Goal: Navigation & Orientation: Find specific page/section

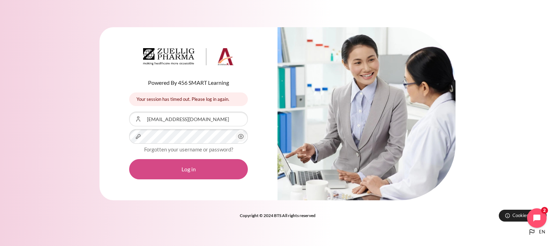
click at [197, 162] on button "Log in" at bounding box center [188, 169] width 119 height 20
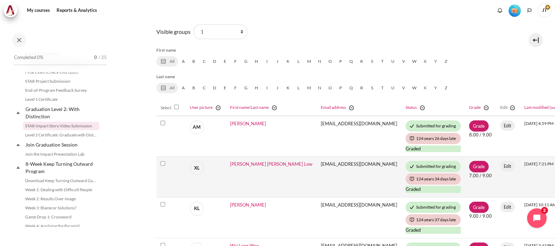
scroll to position [135, 0]
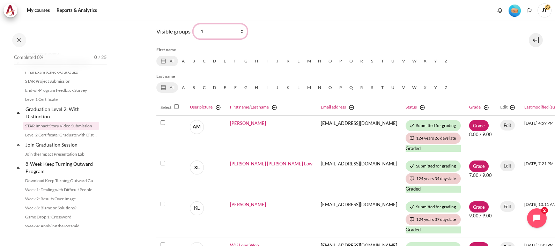
click at [214, 28] on select "All participants 1 2 3 4 5 6 7 HR" at bounding box center [220, 31] width 54 height 15
select select "0"
click at [193, 24] on select "All participants 1 2 3 4 5 6 7 HR" at bounding box center [220, 31] width 54 height 15
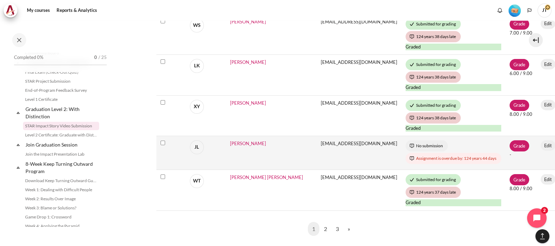
scroll to position [480, 0]
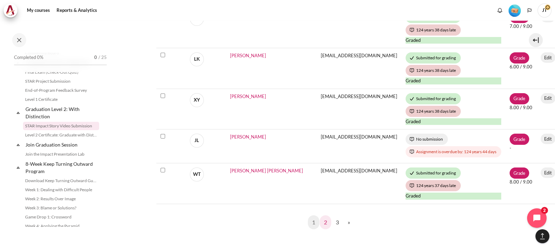
click at [323, 219] on link "2" at bounding box center [326, 222] width 12 height 14
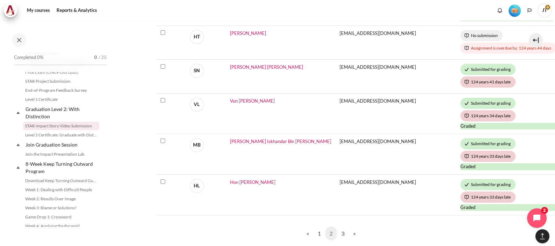
scroll to position [480, 0]
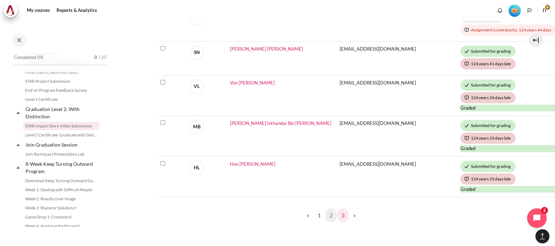
click at [343, 213] on link "3" at bounding box center [343, 215] width 12 height 14
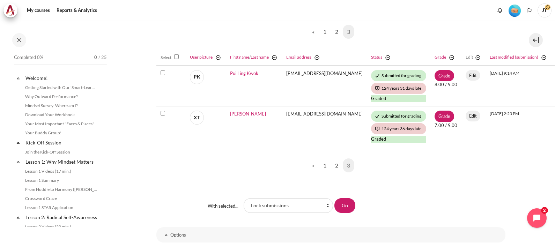
scroll to position [752, 0]
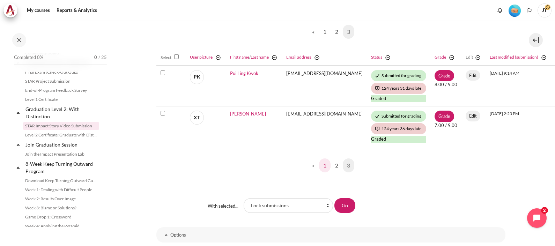
click at [319, 165] on link "1" at bounding box center [325, 166] width 12 height 14
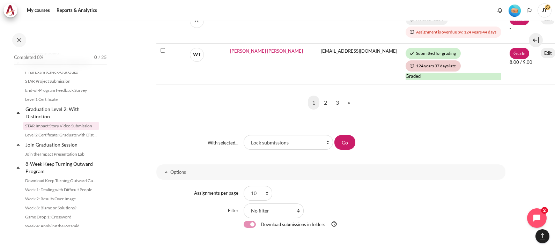
scroll to position [567, 0]
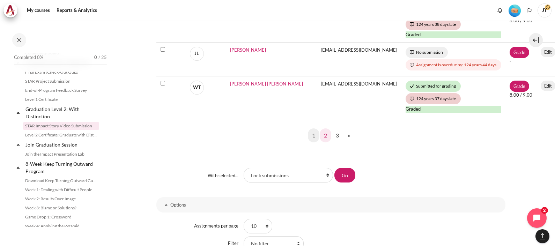
click at [323, 133] on link "2" at bounding box center [326, 135] width 12 height 14
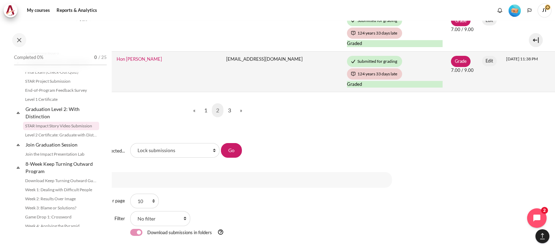
scroll to position [567, 113]
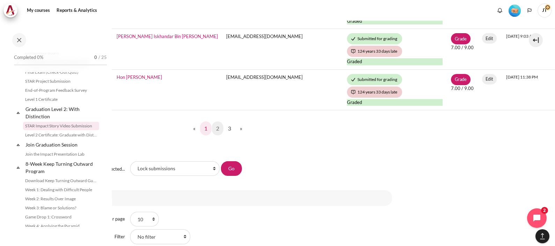
click at [207, 130] on link "1" at bounding box center [206, 129] width 12 height 14
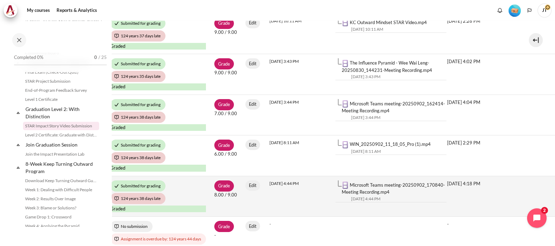
scroll to position [480, 295]
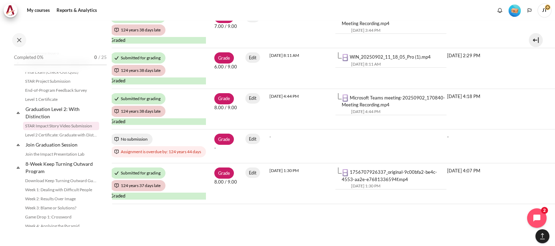
drag, startPoint x: 286, startPoint y: 241, endPoint x: 216, endPoint y: 242, distance: 69.5
click at [216, 242] on div "My courses SG B1 Graduation Level 2: With Distinction STAR Impact Story Video S…" at bounding box center [277, 134] width 555 height 226
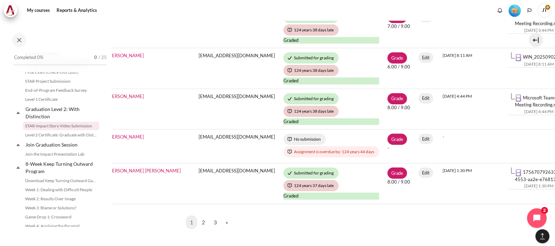
scroll to position [480, 135]
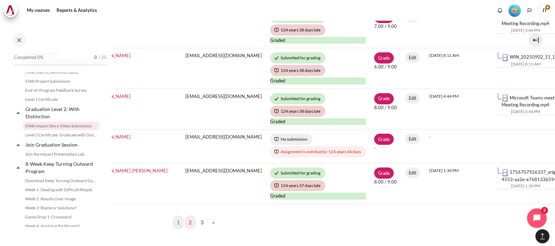
click at [190, 222] on link "2" at bounding box center [190, 222] width 12 height 14
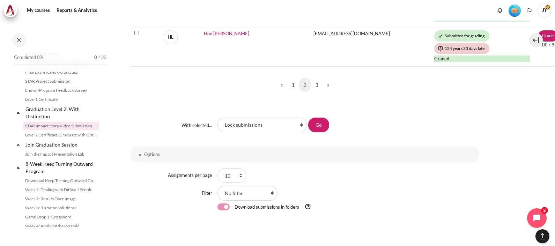
scroll to position [611, 24]
click at [316, 81] on link "3" at bounding box center [319, 85] width 12 height 14
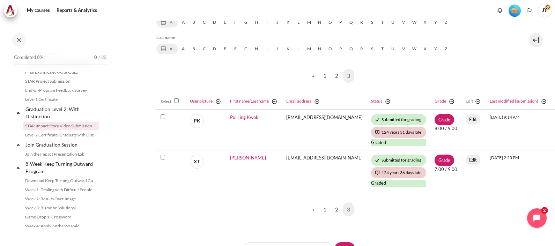
scroll to position [218, 0]
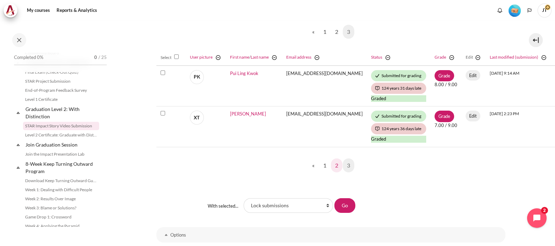
click at [334, 164] on link "2" at bounding box center [337, 166] width 12 height 14
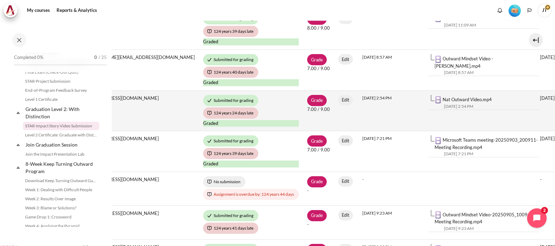
scroll to position [349, 257]
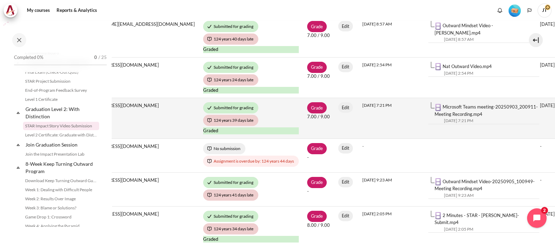
click at [358, 132] on td "Wednesday, 3 September 2025, 7:21 PM" at bounding box center [391, 118] width 66 height 41
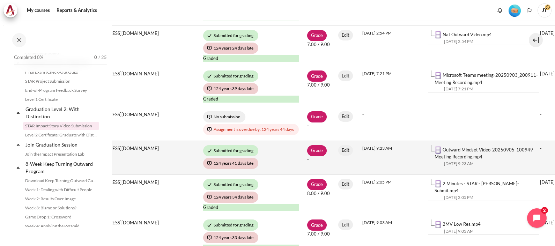
scroll to position [393, 257]
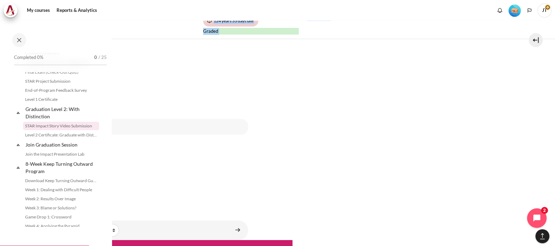
drag, startPoint x: 384, startPoint y: 241, endPoint x: 300, endPoint y: 239, distance: 83.8
click at [300, 239] on div "My courses SG B1 Graduation Level 2: With Distinction STAR Impact Story Video S…" at bounding box center [277, 134] width 555 height 226
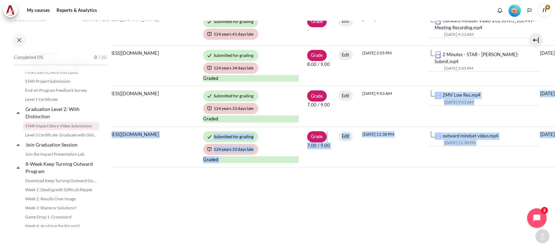
scroll to position [561, 257]
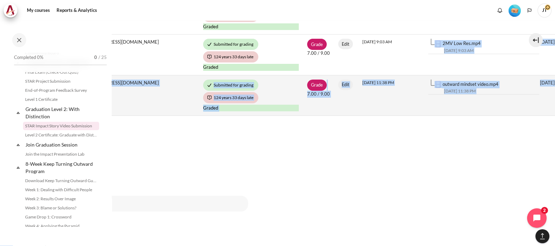
click at [358, 101] on td "Thursday, 28 August 2025, 11:38 PM" at bounding box center [391, 95] width 66 height 41
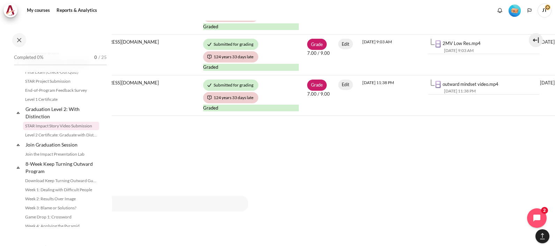
drag, startPoint x: 300, startPoint y: 241, endPoint x: 166, endPoint y: 222, distance: 135.4
click at [166, 222] on div "My courses SG B1 Graduation Level 2: With Distinction STAR Impact Story Video S…" at bounding box center [277, 134] width 555 height 226
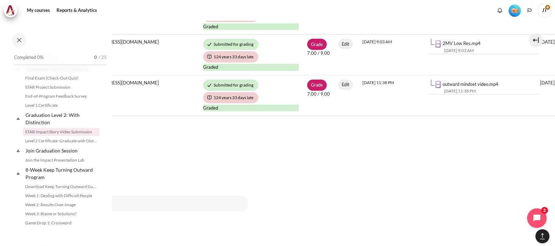
scroll to position [728, 0]
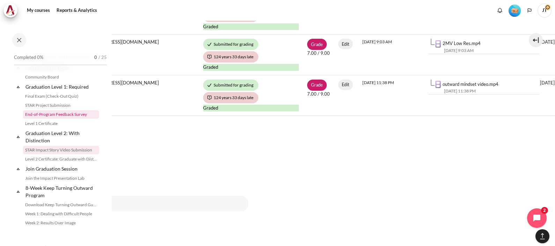
click at [66, 119] on link "End-of-Program Feedback Survey" at bounding box center [61, 114] width 76 height 8
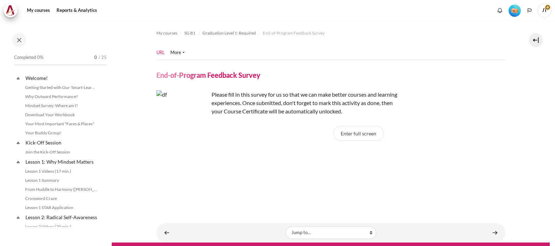
scroll to position [716, 0]
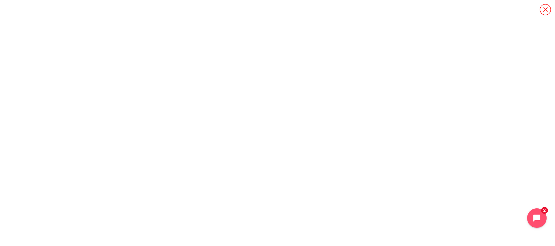
click at [547, 6] on icon "Content" at bounding box center [545, 9] width 12 height 12
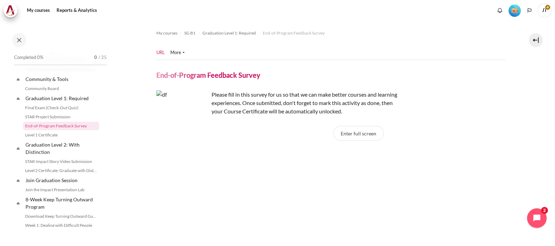
click at [176, 49] on ul "URL More Permissions" at bounding box center [173, 53] width 34 height 14
click at [180, 52] on link "More" at bounding box center [177, 52] width 14 height 7
click at [184, 54] on li "More Permissions" at bounding box center [180, 52] width 20 height 7
click at [182, 52] on link "More" at bounding box center [177, 52] width 14 height 7
click at [214, 49] on nav "URL More Permissions" at bounding box center [330, 53] width 349 height 14
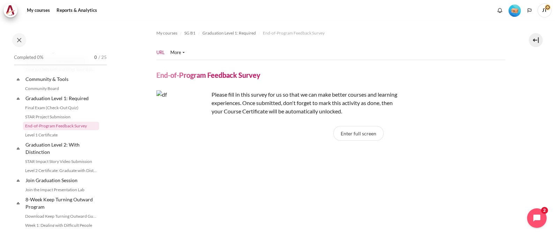
click at [187, 52] on li "More Permissions" at bounding box center [180, 52] width 20 height 7
click at [177, 53] on link "More" at bounding box center [177, 52] width 14 height 7
click at [174, 61] on link "Permissions" at bounding box center [167, 64] width 30 height 11
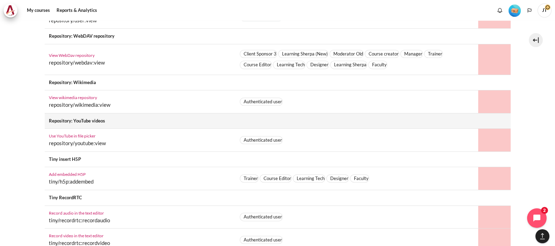
scroll to position [1520, 0]
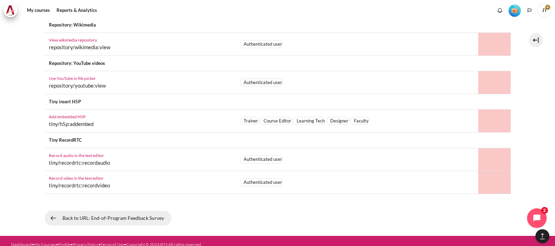
click at [131, 215] on link "Back to URL: End-of-Program Feedback Survey" at bounding box center [108, 218] width 127 height 15
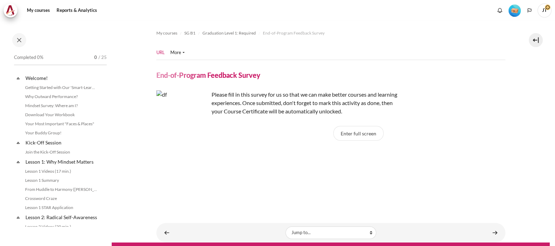
scroll to position [716, 0]
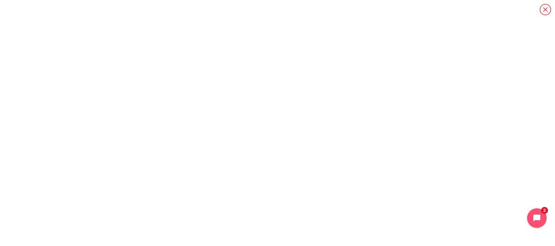
click at [541, 7] on icon "Content" at bounding box center [545, 9] width 12 height 12
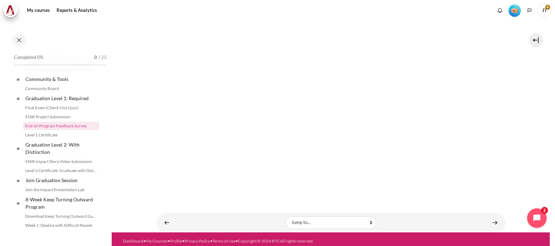
scroll to position [178, 0]
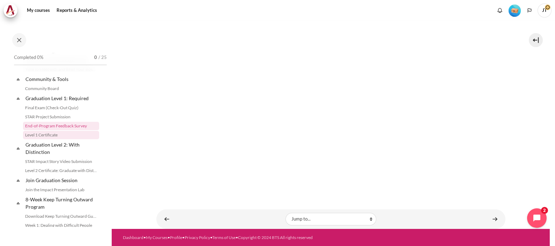
click at [54, 139] on link "Level 1 Certificate" at bounding box center [61, 135] width 76 height 8
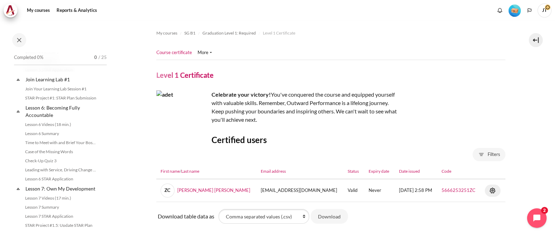
scroll to position [248, 0]
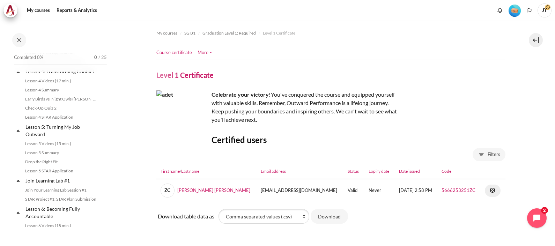
click at [208, 51] on link "More" at bounding box center [205, 52] width 14 height 7
click at [251, 47] on nav "Course certificate More" at bounding box center [330, 53] width 349 height 14
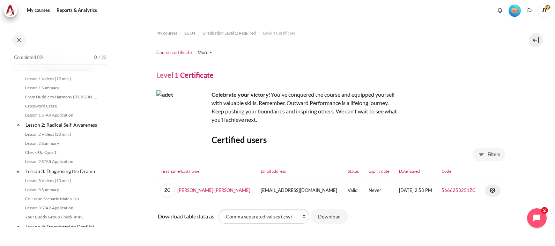
scroll to position [0, 0]
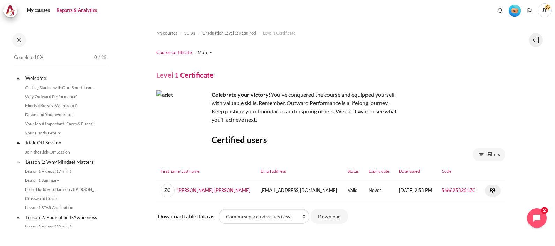
click at [87, 8] on link "Reports & Analytics" at bounding box center [76, 10] width 45 height 14
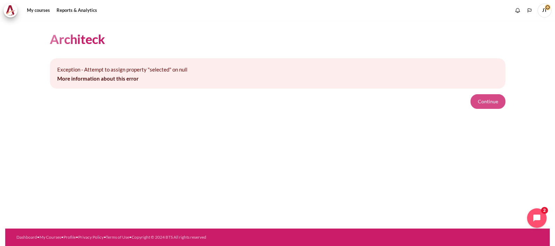
click at [499, 96] on button "Continue" at bounding box center [488, 101] width 35 height 15
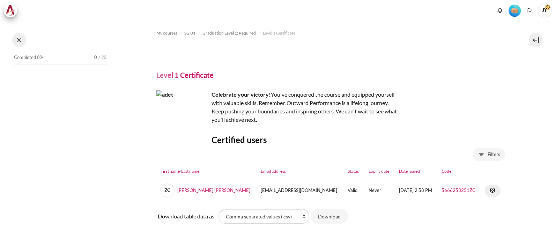
click at [16, 39] on button at bounding box center [19, 40] width 14 height 14
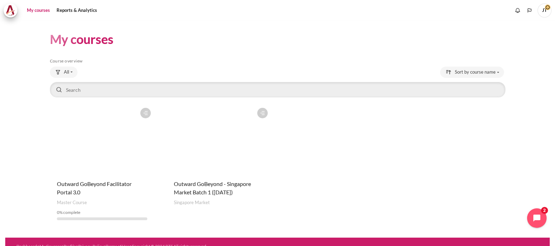
click at [223, 154] on figure "Content" at bounding box center [219, 139] width 104 height 70
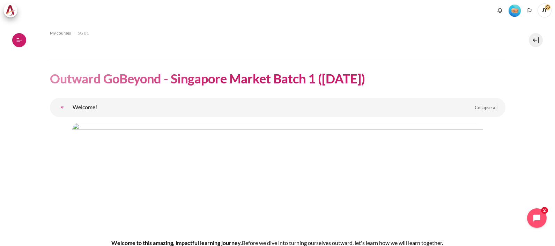
click at [19, 44] on button "Open course index" at bounding box center [19, 40] width 14 height 14
click at [22, 42] on icon at bounding box center [19, 40] width 6 height 6
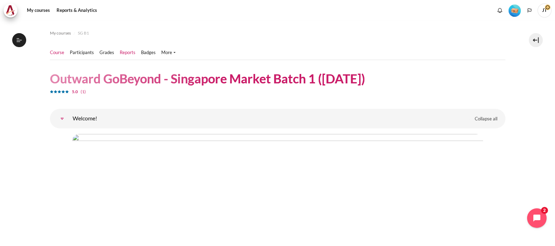
click at [124, 51] on link "Reports" at bounding box center [128, 52] width 16 height 7
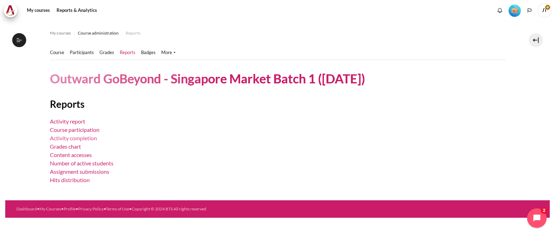
click at [80, 140] on link "Activity completion" at bounding box center [73, 138] width 47 height 7
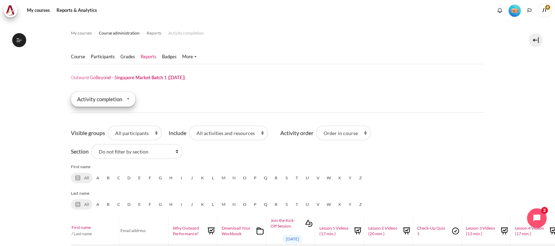
click at [97, 103] on div "Activity completion" at bounding box center [103, 98] width 65 height 15
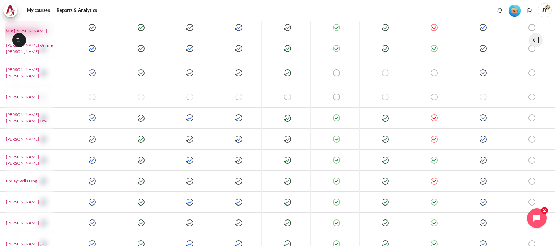
scroll to position [377, 863]
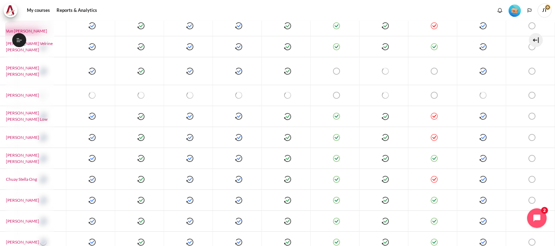
drag, startPoint x: 438, startPoint y: 241, endPoint x: 330, endPoint y: 229, distance: 108.6
click at [309, 230] on div "My courses Course administration Reports Activity completion" at bounding box center [277, 134] width 555 height 226
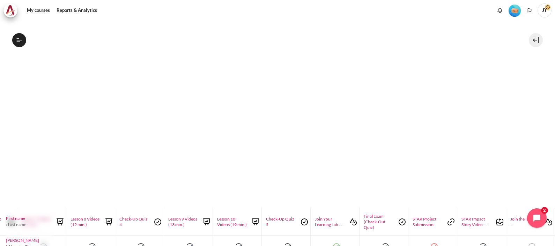
scroll to position [0, 863]
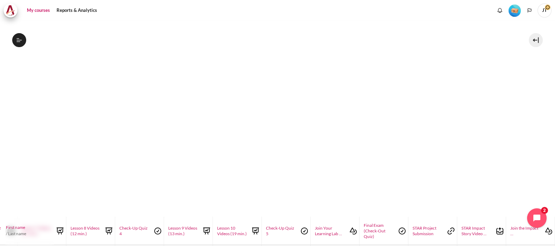
click at [32, 13] on link "My courses" at bounding box center [38, 10] width 28 height 14
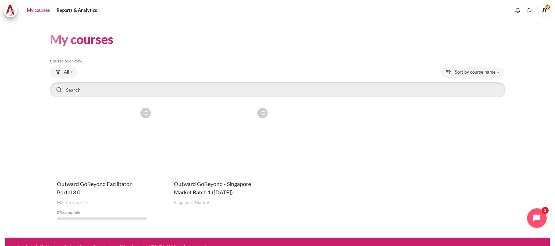
click at [209, 152] on figure "Content" at bounding box center [219, 139] width 104 height 70
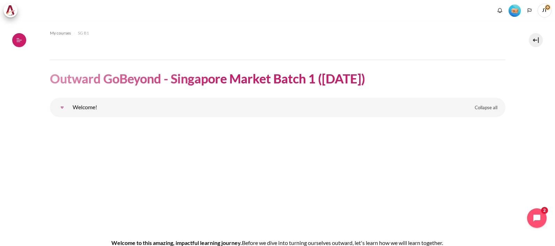
click at [19, 39] on icon at bounding box center [19, 40] width 6 height 6
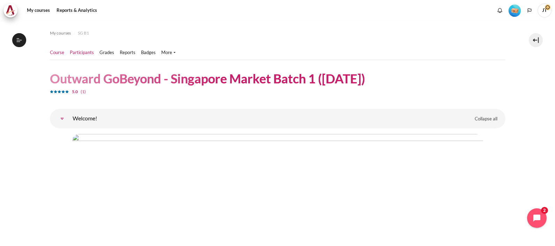
click at [87, 53] on link "Participants" at bounding box center [82, 52] width 24 height 7
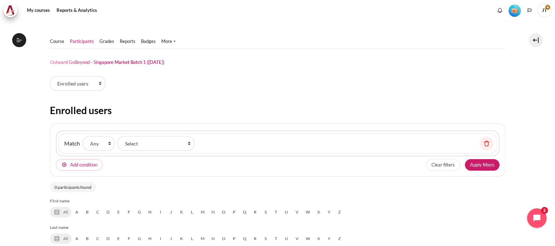
select select "groups"
select select "Content"
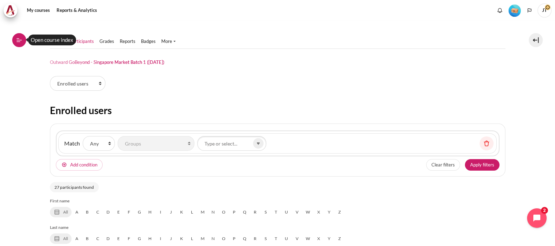
click at [18, 37] on icon at bounding box center [19, 40] width 6 height 6
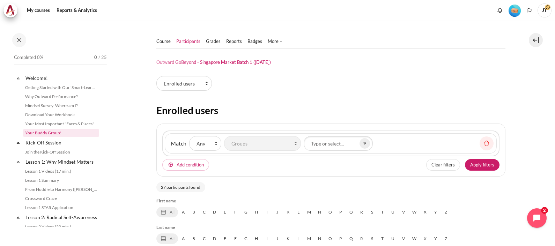
click at [53, 133] on link "Your Buddy Group!" at bounding box center [61, 133] width 76 height 8
